Goal: Transaction & Acquisition: Purchase product/service

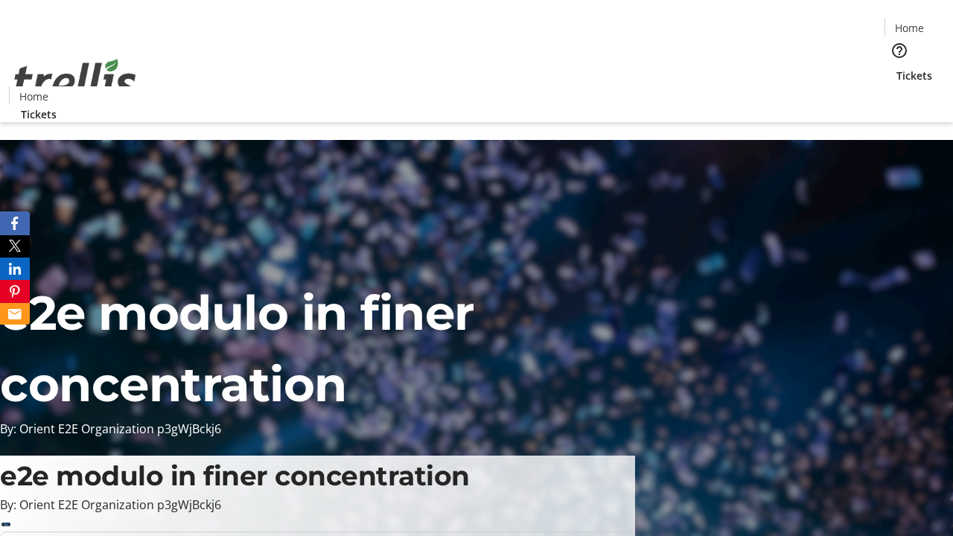
click at [897, 68] on span "Tickets" at bounding box center [915, 76] width 36 height 16
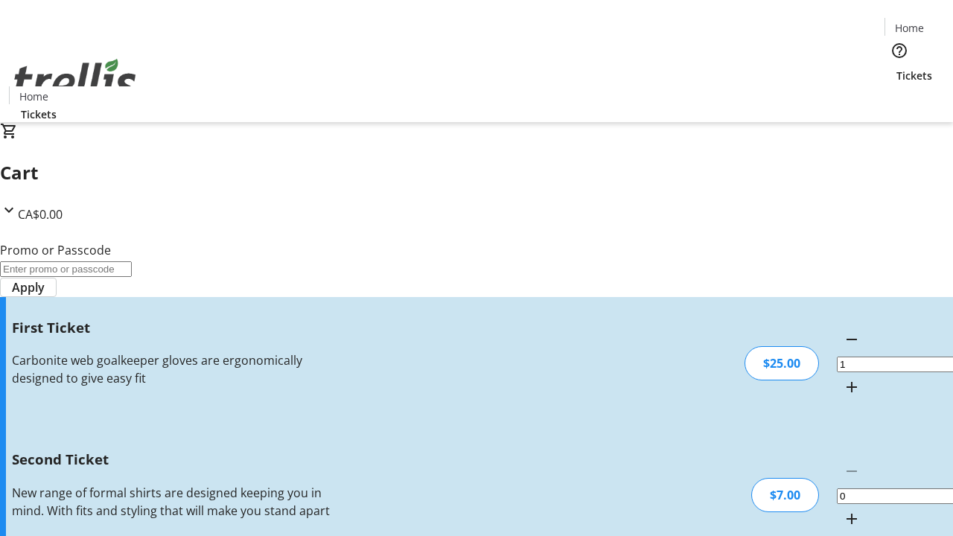
click at [843, 510] on mat-icon "Increment by one" at bounding box center [852, 519] width 18 height 18
type input "2"
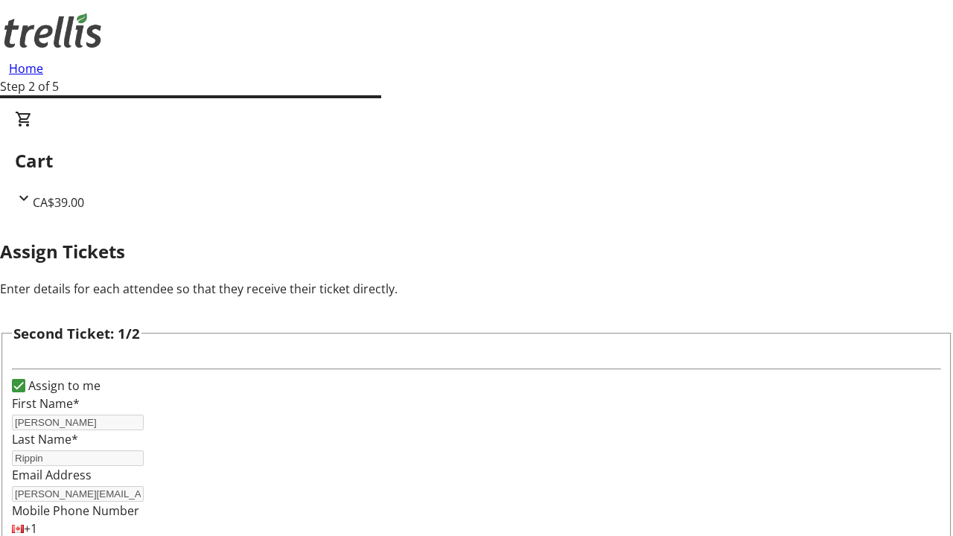
type input "[PERSON_NAME][EMAIL_ADDRESS][DOMAIN_NAME]"
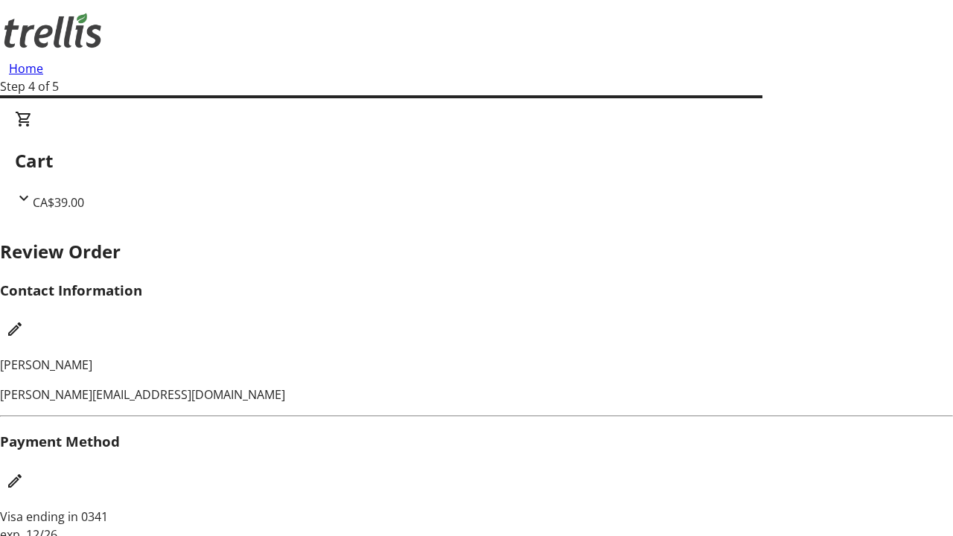
click at [24, 320] on mat-icon "Edit Contact Information" at bounding box center [15, 329] width 18 height 18
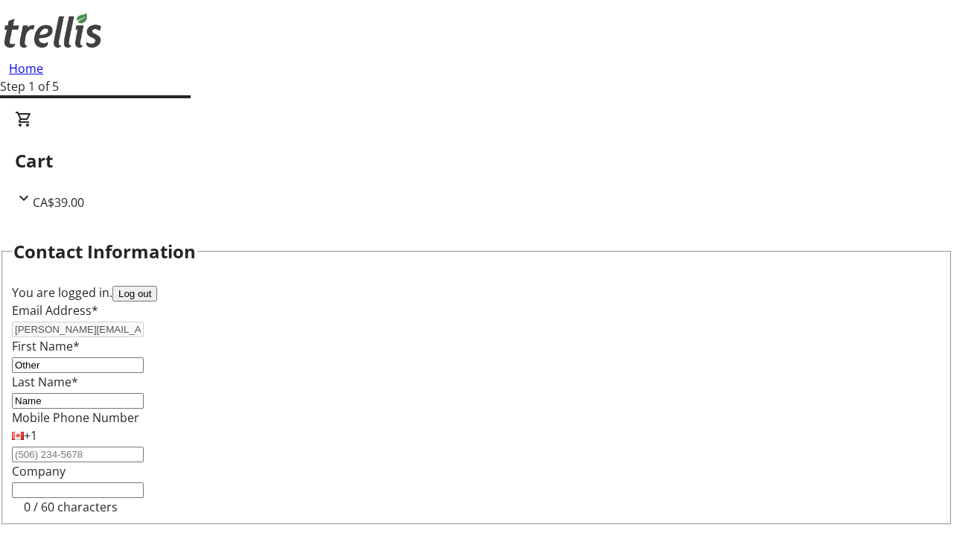
type input "Name"
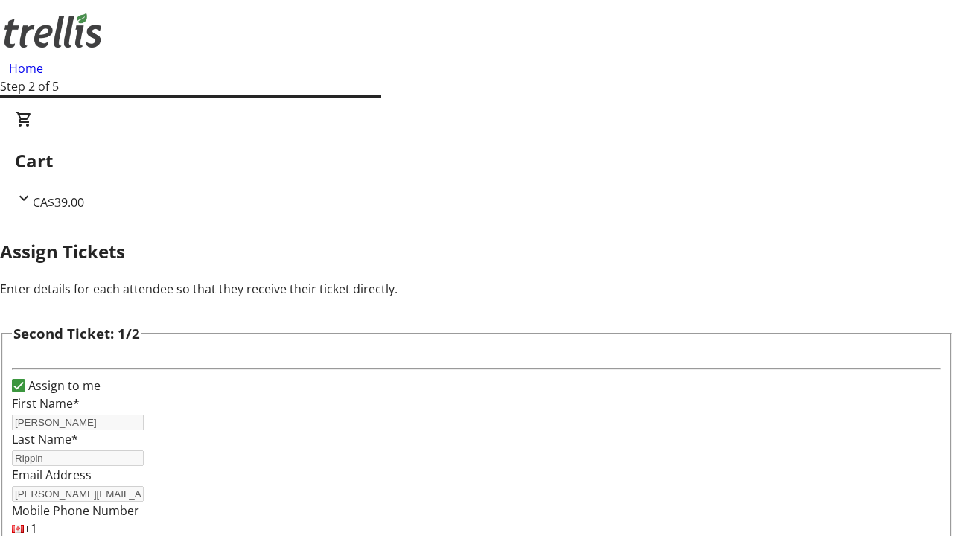
scroll to position [175, 0]
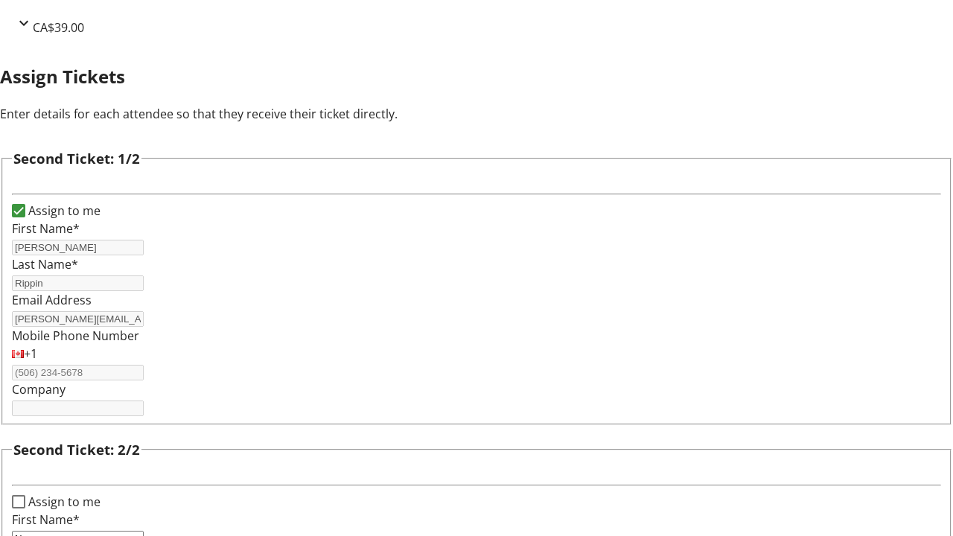
type input "Name"
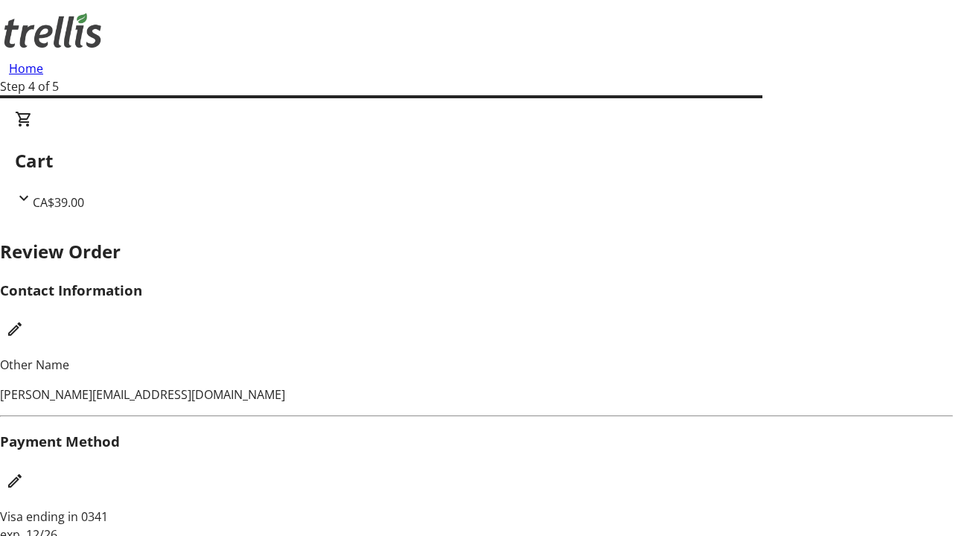
click at [24, 472] on mat-icon "Edit Payment Method" at bounding box center [15, 481] width 18 height 18
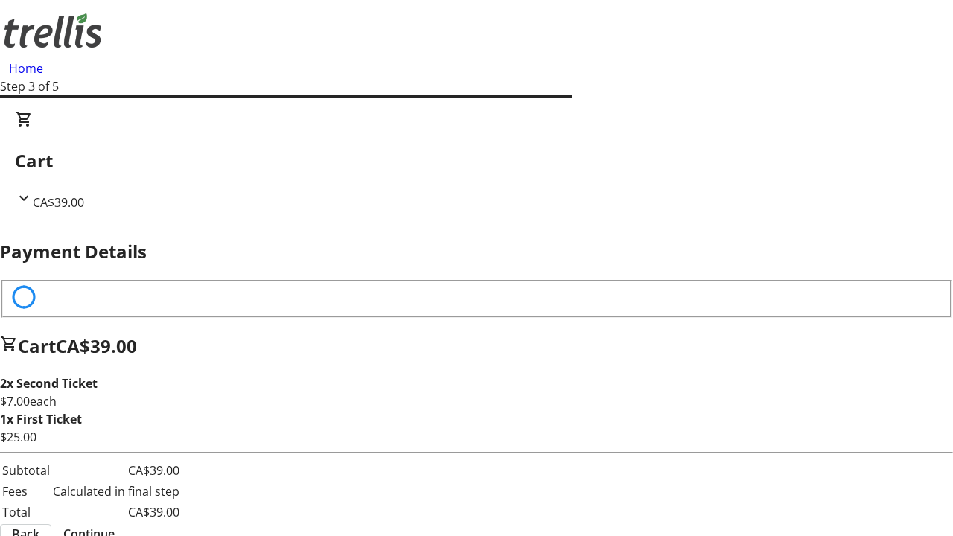
click at [115, 525] on span "Continue" at bounding box center [88, 534] width 51 height 18
